Goal: Information Seeking & Learning: Learn about a topic

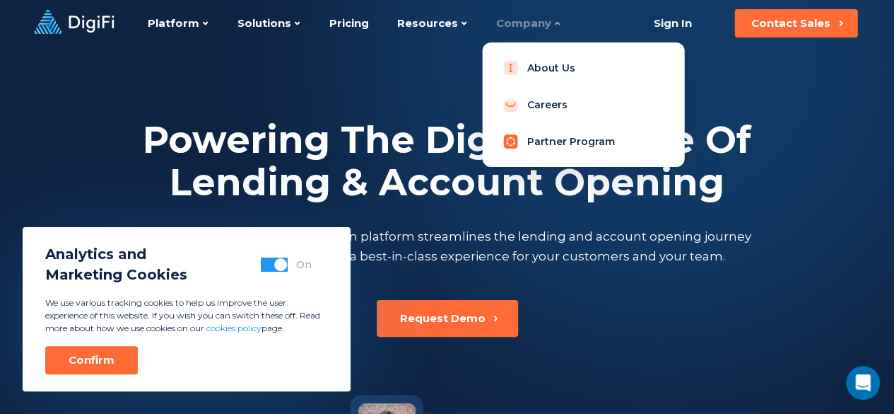
click at [551, 138] on link "Partner Program" at bounding box center [584, 141] width 180 height 28
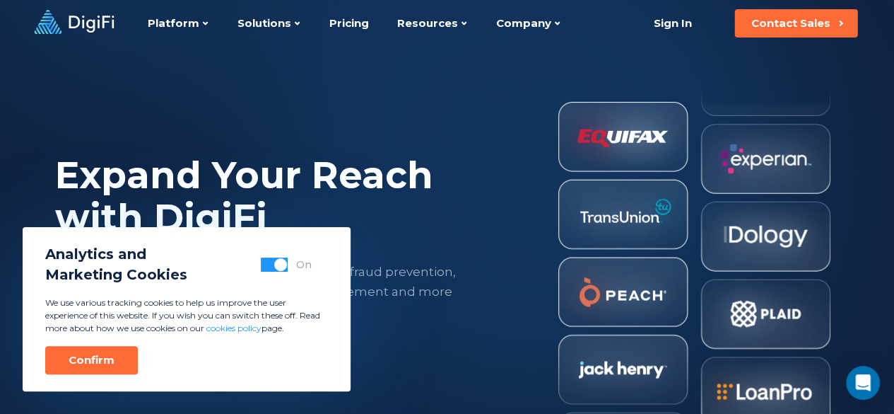
click at [616, 134] on img at bounding box center [694, 264] width 273 height 436
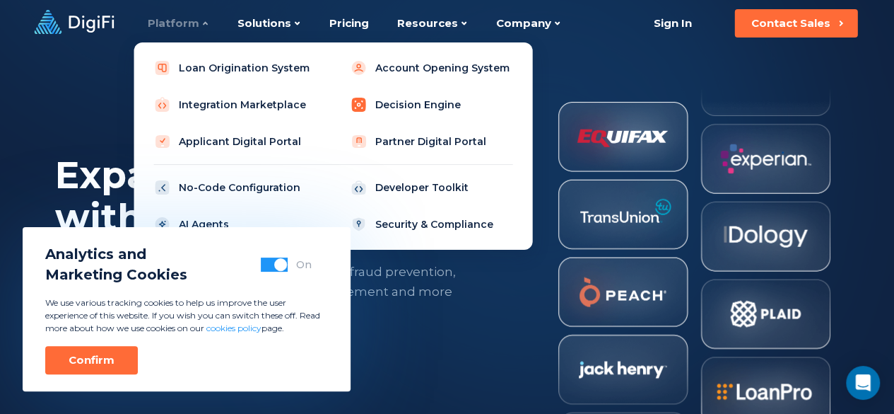
click at [416, 107] on link "Decision Engine" at bounding box center [432, 105] width 180 height 28
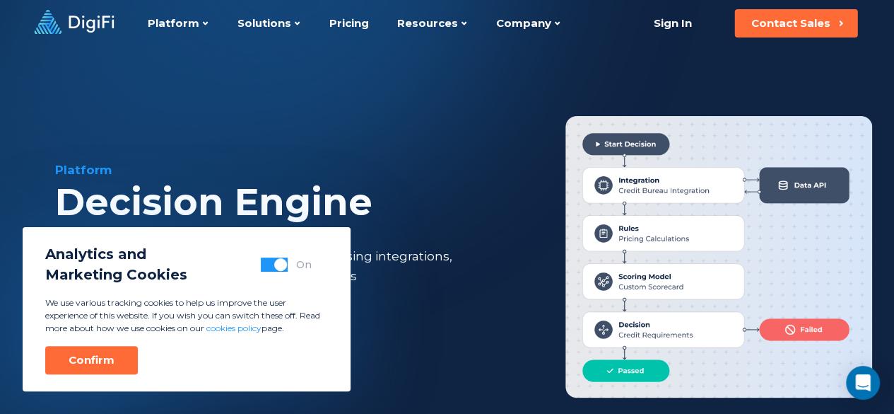
click at [276, 265] on span "button" at bounding box center [280, 264] width 13 height 13
click at [76, 355] on div "Confirm" at bounding box center [92, 360] width 46 height 14
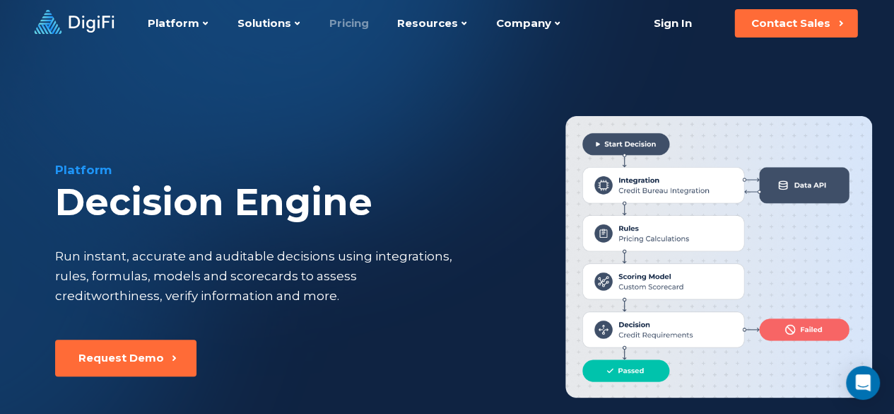
click at [357, 22] on link "Pricing" at bounding box center [349, 23] width 40 height 47
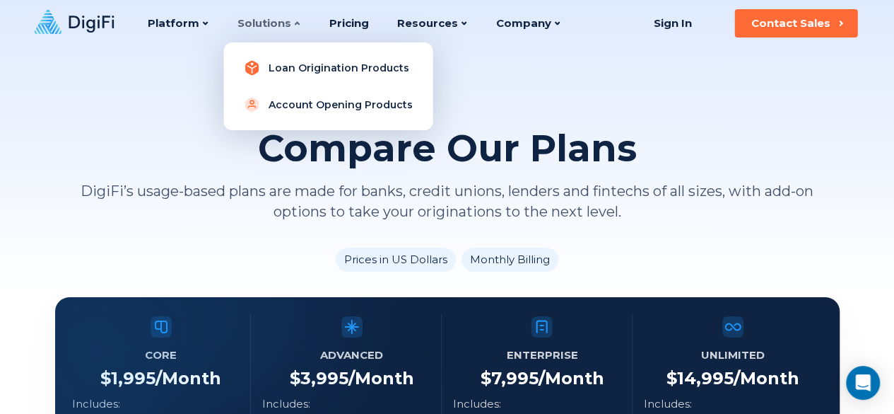
click at [324, 64] on link "Loan Origination Products" at bounding box center [328, 68] width 187 height 28
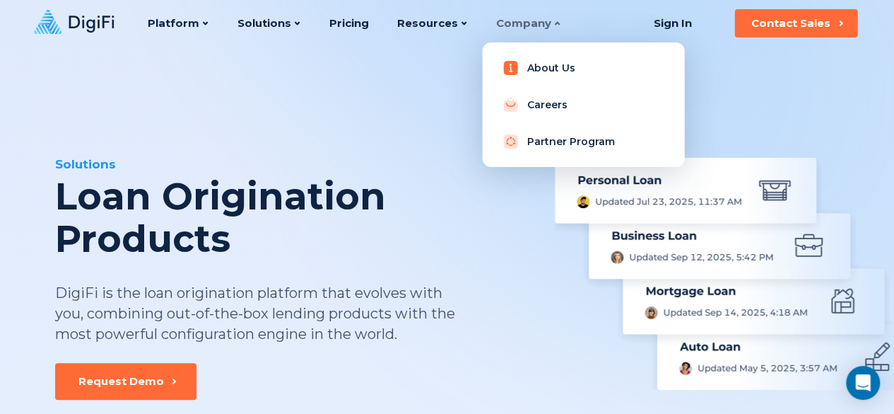
click at [529, 65] on link "About Us" at bounding box center [584, 68] width 180 height 28
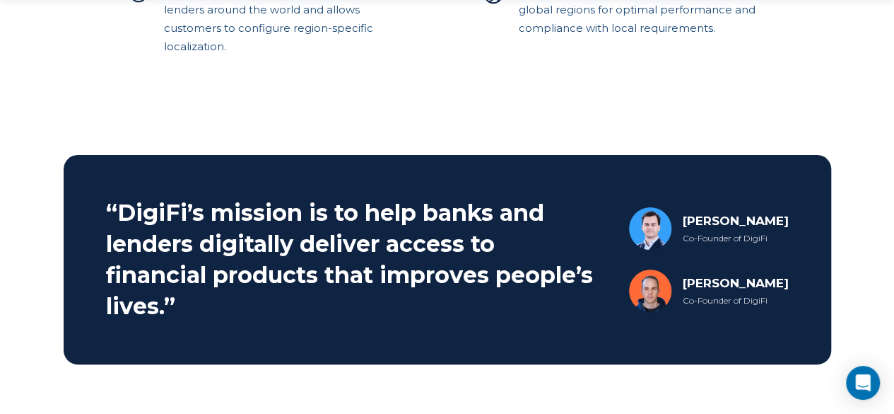
scroll to position [625, 0]
